Goal: Information Seeking & Learning: Learn about a topic

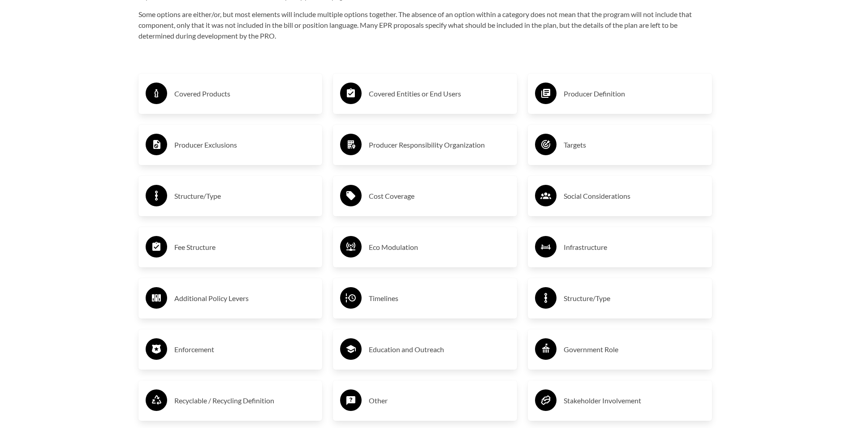
scroll to position [1569, 0]
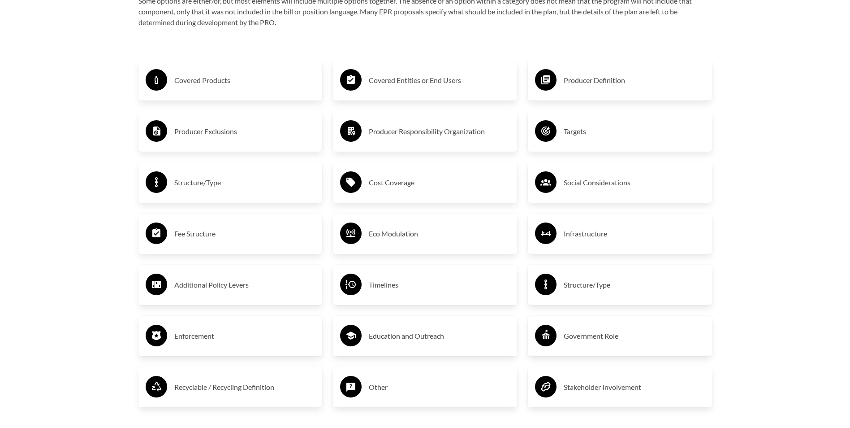
click at [389, 195] on div "Cost Coverage" at bounding box center [425, 182] width 170 height 26
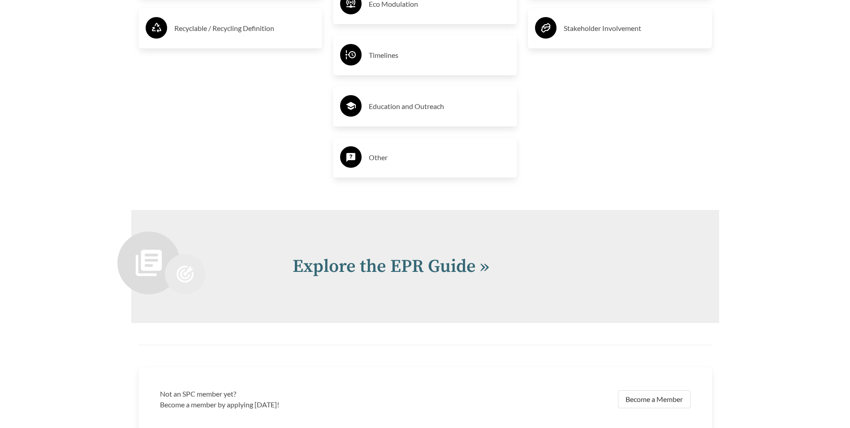
scroll to position [2087, 0]
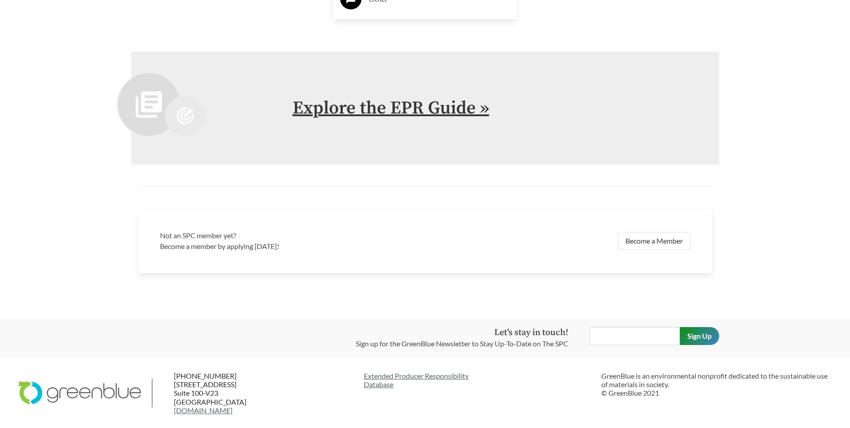
click at [386, 108] on link "Explore the EPR Guide »" at bounding box center [391, 108] width 197 height 22
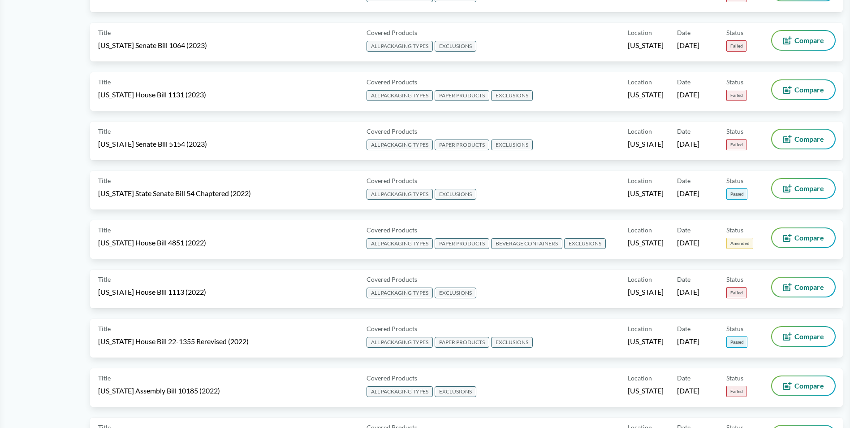
scroll to position [3093, 0]
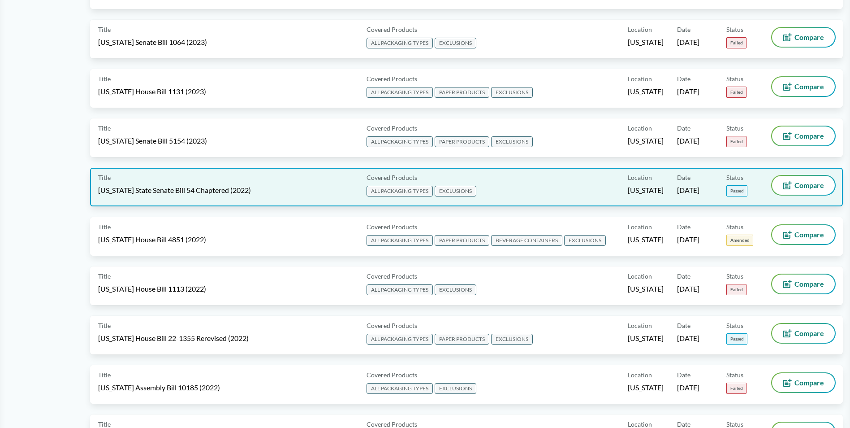
click at [195, 188] on span "[US_STATE] State Senate Bill 54 Chaptered (2022)" at bounding box center [174, 190] width 153 height 10
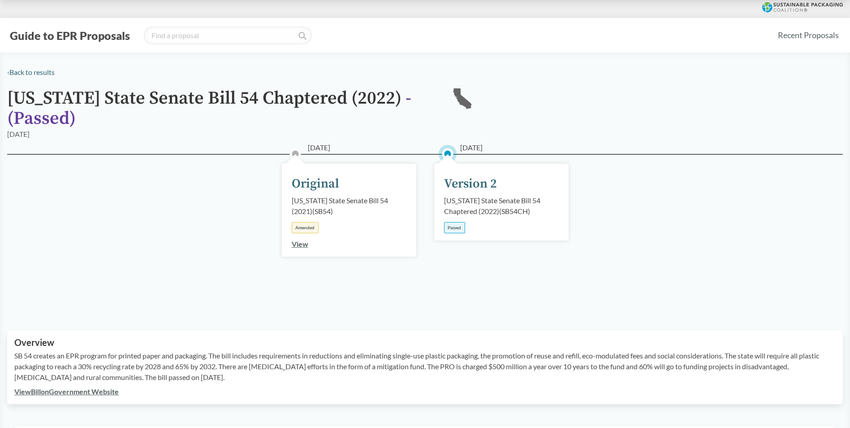
click at [299, 244] on link "View" at bounding box center [300, 243] width 17 height 9
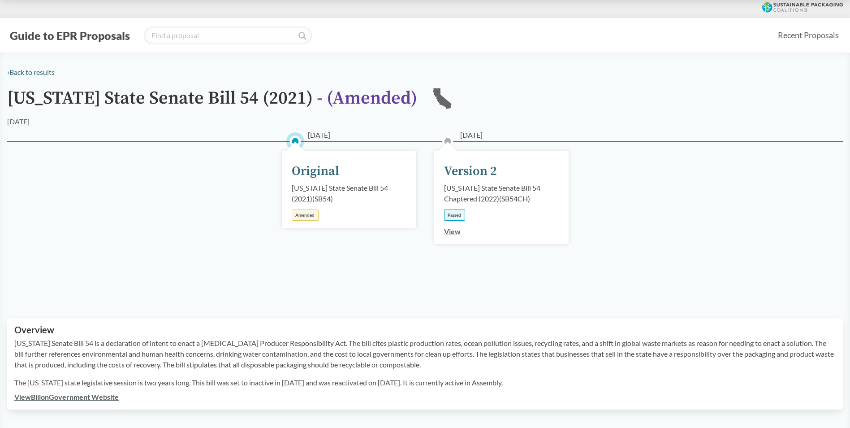
click at [452, 231] on link "View" at bounding box center [452, 231] width 17 height 9
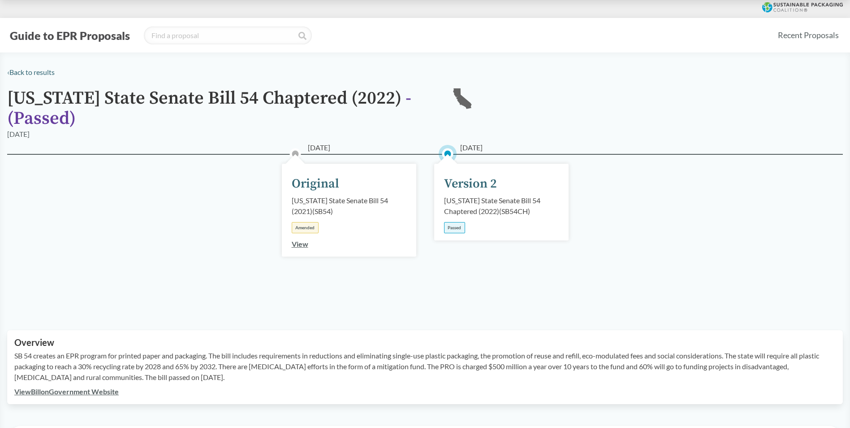
scroll to position [359, 0]
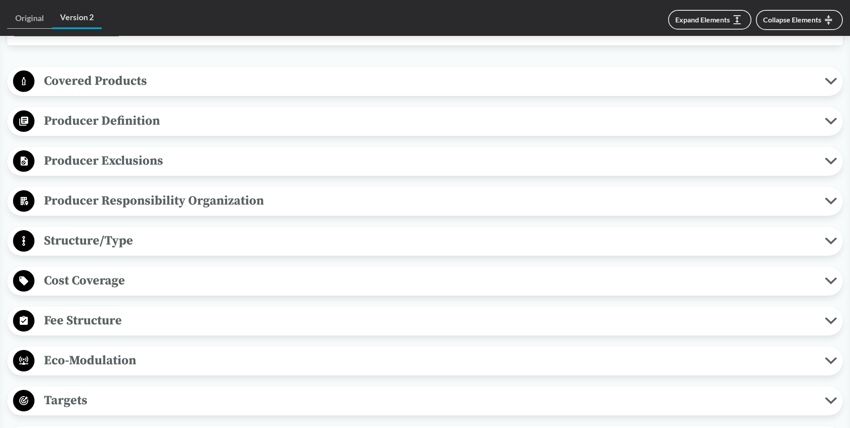
click at [107, 84] on span "Covered Products" at bounding box center [430, 81] width 791 height 20
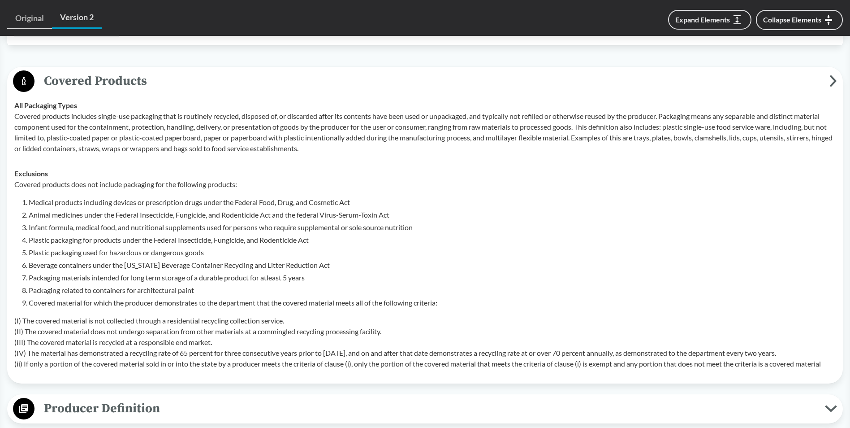
click at [109, 79] on span "Covered Products" at bounding box center [432, 81] width 795 height 20
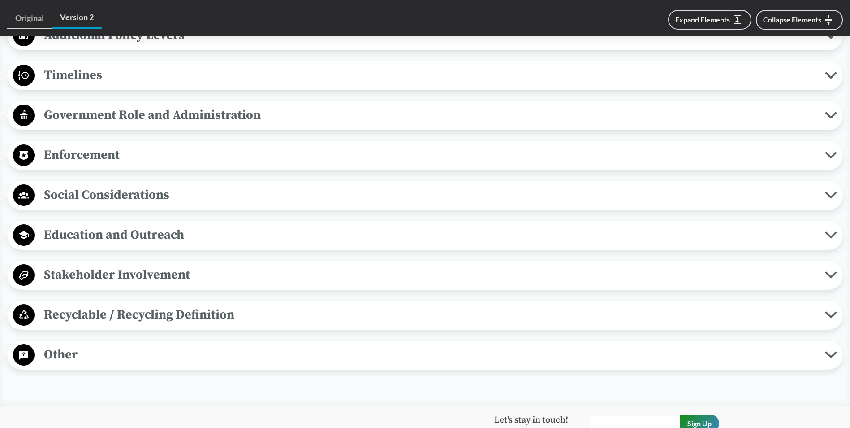
scroll to position [896, 0]
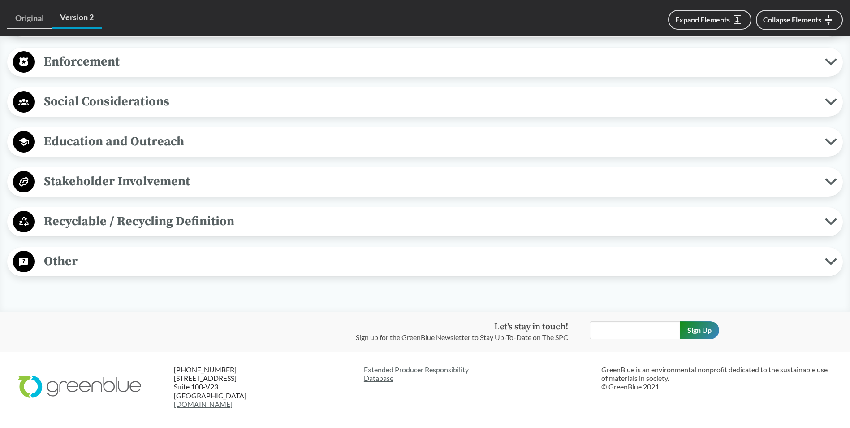
click at [116, 219] on span "Recyclable / Recycling Definition" at bounding box center [430, 221] width 791 height 20
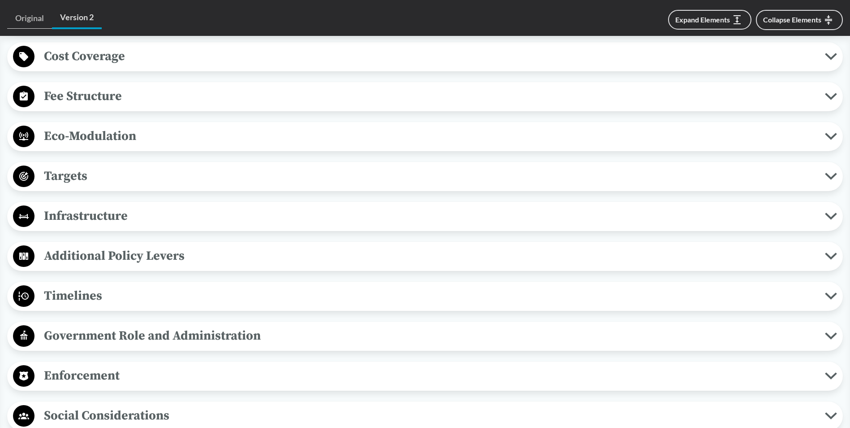
scroll to position [538, 0]
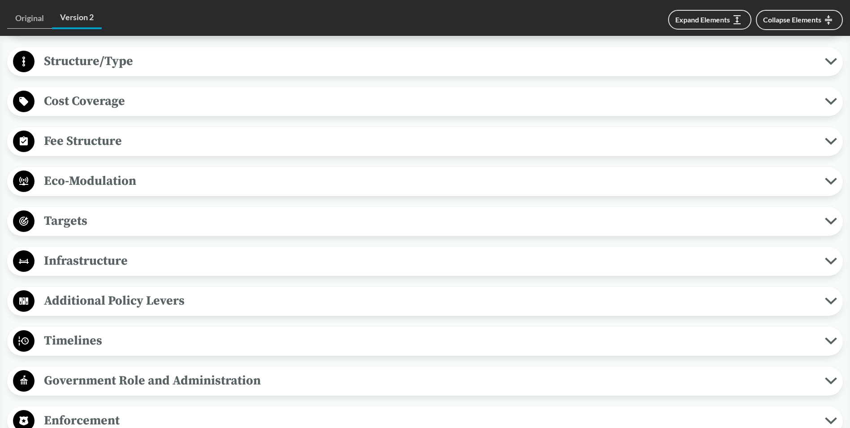
click at [112, 137] on span "Fee Structure" at bounding box center [430, 141] width 791 height 20
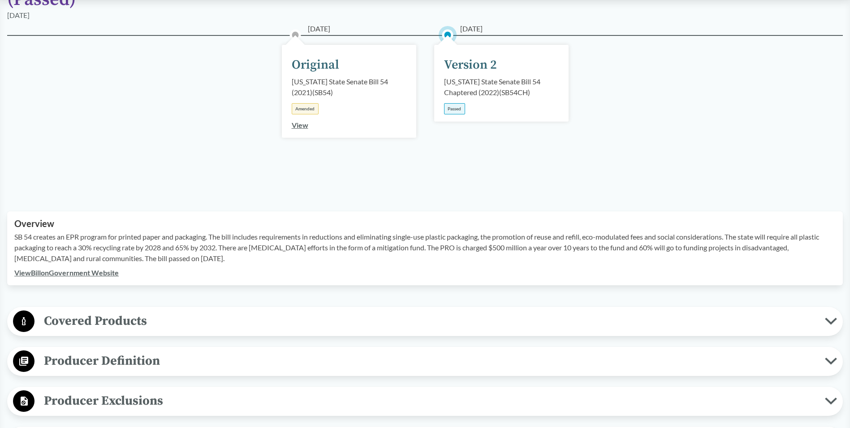
scroll to position [0, 0]
